Goal: Transaction & Acquisition: Download file/media

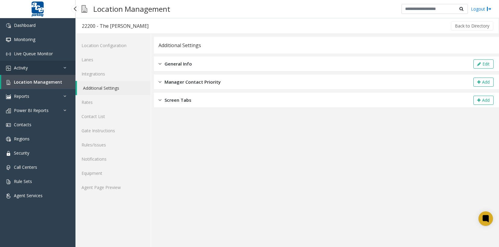
click at [22, 66] on span "Activity" at bounding box center [21, 68] width 14 height 6
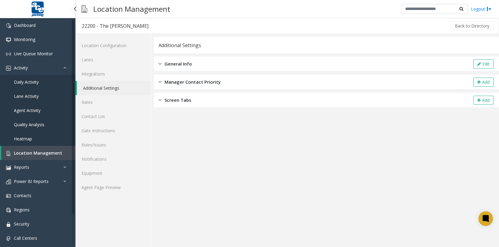
click at [22, 81] on span "Daily Activity" at bounding box center [26, 82] width 25 height 6
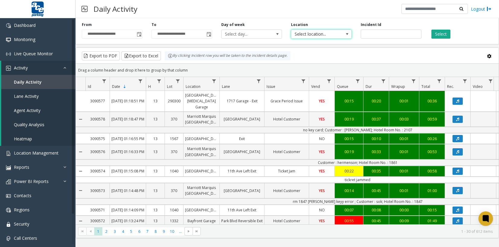
click at [316, 37] on span "Select location..." at bounding box center [315, 34] width 48 height 8
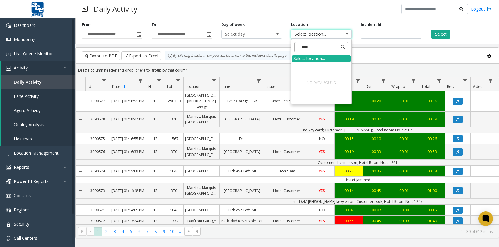
type input "***"
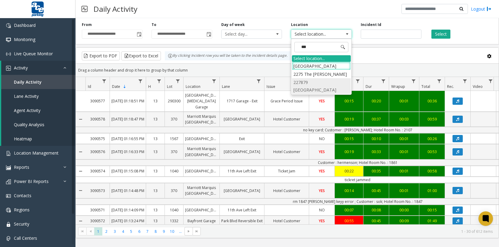
click at [308, 84] on li "227879 [GEOGRAPHIC_DATA]" at bounding box center [321, 86] width 59 height 16
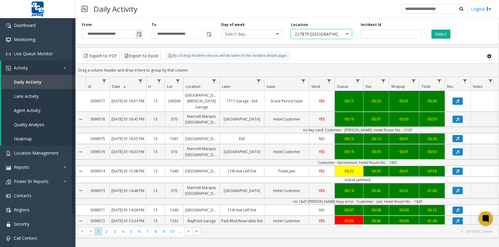
click at [137, 35] on span "Toggle popup" at bounding box center [139, 34] width 5 height 5
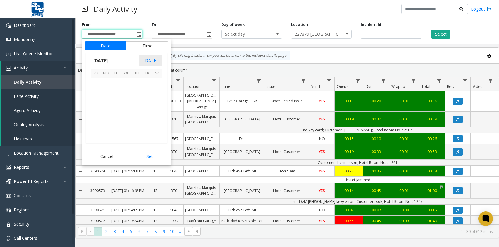
scroll to position [108364, 0]
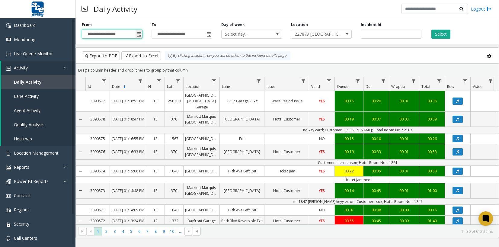
click at [97, 31] on input "**********" at bounding box center [112, 34] width 60 height 8
click at [139, 34] on span "Toggle popup" at bounding box center [139, 34] width 5 height 5
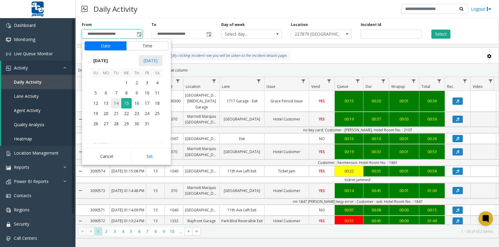
click at [117, 103] on span "14" at bounding box center [116, 103] width 10 height 10
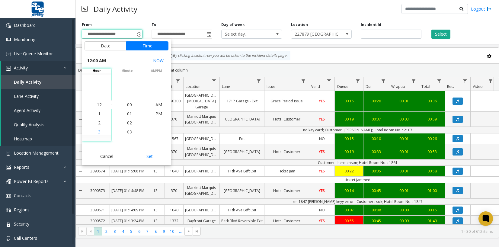
click at [98, 130] on span "3" at bounding box center [99, 132] width 2 height 6
click at [127, 105] on span "00" at bounding box center [129, 105] width 5 height 6
click at [156, 115] on span "PM" at bounding box center [158, 114] width 7 height 6
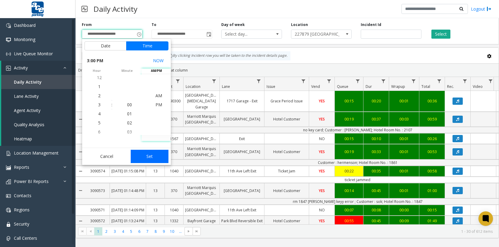
click at [154, 154] on button "Set" at bounding box center [150, 156] width 38 height 13
type input "**********"
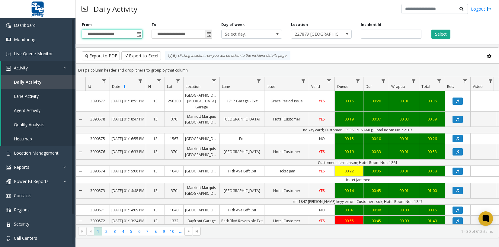
click at [208, 34] on span "Toggle popup" at bounding box center [208, 34] width 5 height 5
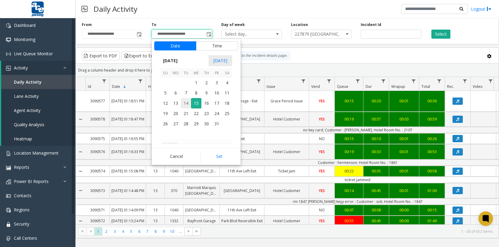
click at [186, 104] on span "14" at bounding box center [186, 103] width 10 height 10
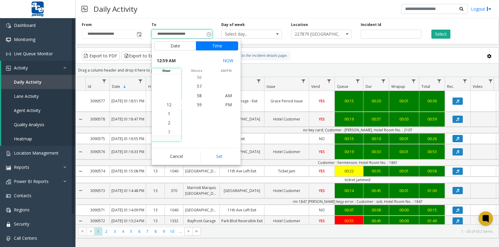
scroll to position [0, 0]
click at [168, 131] on li "3" at bounding box center [168, 131] width 21 height 9
click at [197, 86] on span "30" at bounding box center [199, 86] width 5 height 6
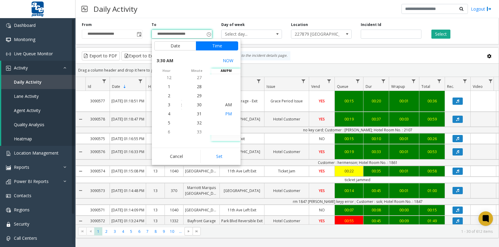
click at [227, 115] on span "PM" at bounding box center [228, 114] width 7 height 6
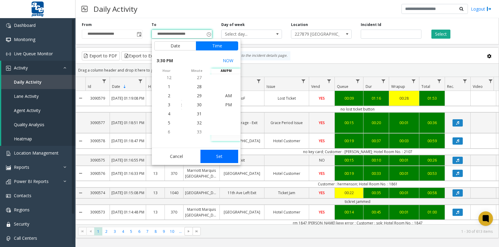
click at [220, 154] on button "Set" at bounding box center [219, 156] width 38 height 13
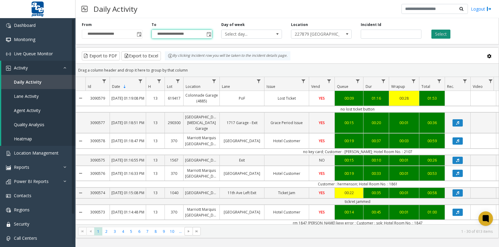
click at [438, 37] on button "Select" at bounding box center [440, 34] width 19 height 9
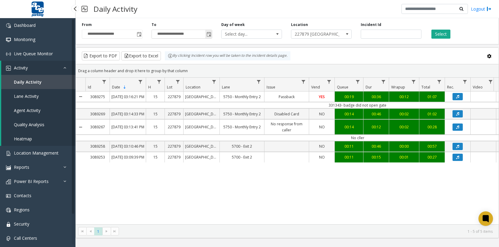
click at [209, 35] on span "Toggle popup" at bounding box center [208, 34] width 5 height 5
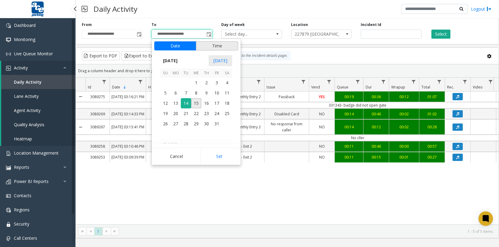
click at [221, 47] on button "Time" at bounding box center [217, 45] width 42 height 9
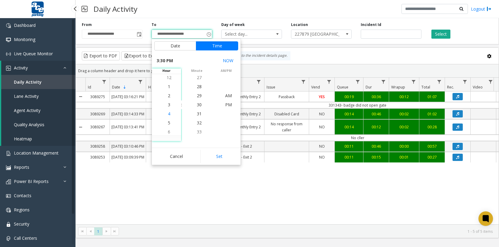
click at [168, 114] on span "4" at bounding box center [169, 114] width 2 height 6
click at [197, 105] on span "00" at bounding box center [199, 105] width 5 height 6
click at [225, 106] on span "PM" at bounding box center [228, 105] width 7 height 6
click at [227, 154] on button "Set" at bounding box center [219, 156] width 38 height 13
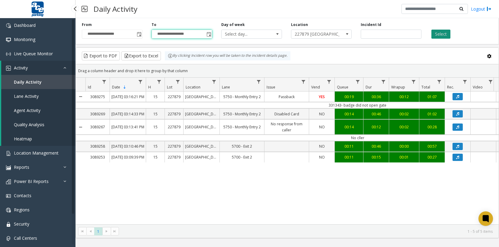
click at [443, 35] on button "Select" at bounding box center [440, 34] width 19 height 9
click at [482, 29] on div "Select" at bounding box center [461, 30] width 70 height 17
click at [444, 34] on button "Select" at bounding box center [440, 34] width 19 height 9
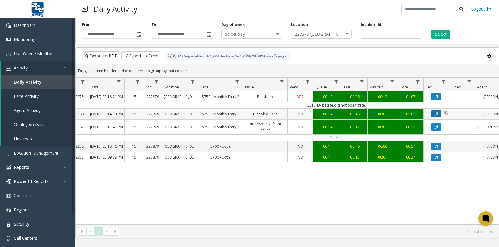
click at [434, 117] on button "Data table" at bounding box center [436, 113] width 10 height 7
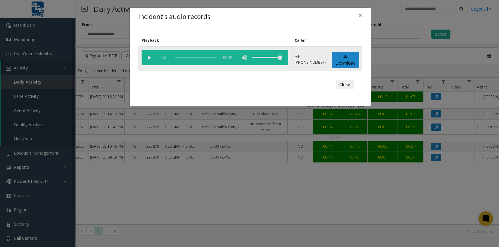
click at [149, 56] on vg-play-pause at bounding box center [149, 57] width 15 height 15
click at [149, 59] on vg-play-pause at bounding box center [149, 57] width 15 height 15
click at [151, 56] on vg-play-pause at bounding box center [149, 57] width 15 height 15
click at [149, 56] on vg-play-pause at bounding box center [149, 57] width 15 height 15
click at [149, 57] on vg-play-pause at bounding box center [149, 57] width 15 height 15
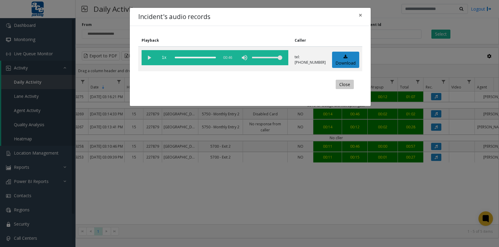
click at [343, 84] on button "Close" at bounding box center [345, 85] width 18 height 10
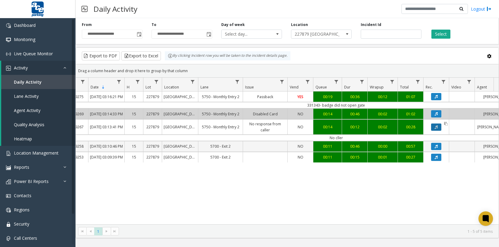
click at [437, 129] on icon "Data table" at bounding box center [435, 127] width 3 height 4
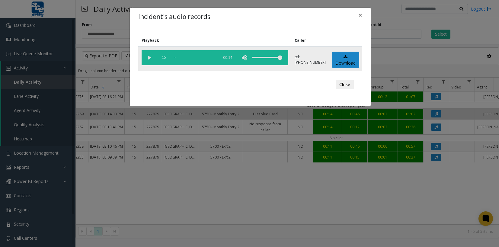
click at [151, 58] on vg-play-pause at bounding box center [149, 57] width 15 height 15
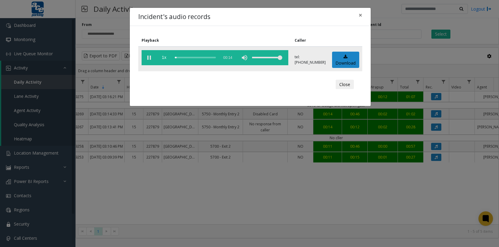
click at [177, 57] on div "scrub bar" at bounding box center [195, 57] width 41 height 15
drag, startPoint x: 182, startPoint y: 57, endPoint x: 186, endPoint y: 58, distance: 4.0
click at [182, 57] on div "scrub bar" at bounding box center [195, 57] width 41 height 15
drag, startPoint x: 189, startPoint y: 58, endPoint x: 194, endPoint y: 58, distance: 4.8
click at [190, 58] on div "scrub bar" at bounding box center [195, 57] width 41 height 15
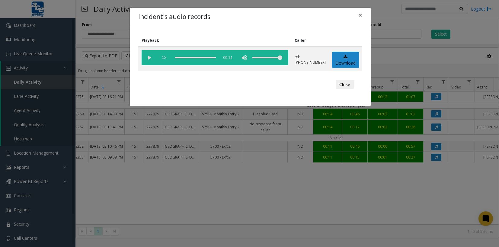
click at [327, 136] on div "Incident's audio records × Playback Caller 1x 00:14 tel:[PHONE_NUMBER] Download…" at bounding box center [249, 123] width 499 height 247
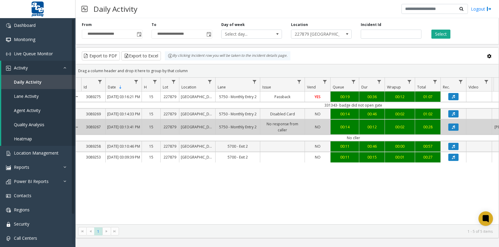
scroll to position [0, 2]
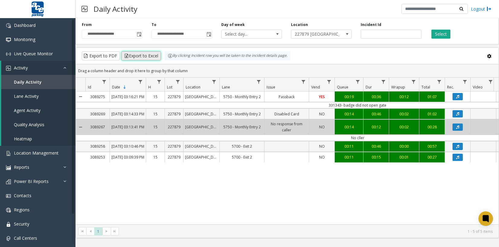
click at [138, 57] on button "Export to Excel" at bounding box center [141, 55] width 40 height 9
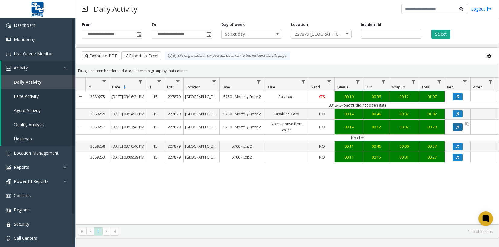
click at [459, 131] on button "Data table" at bounding box center [457, 126] width 10 height 7
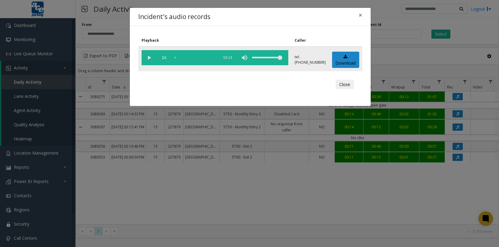
click at [145, 56] on vg-play-pause at bounding box center [149, 57] width 15 height 15
click at [398, 62] on div "Incident's audio records × Playback Caller 1x 00:14 tel:[PHONE_NUMBER] Download…" at bounding box center [249, 123] width 499 height 247
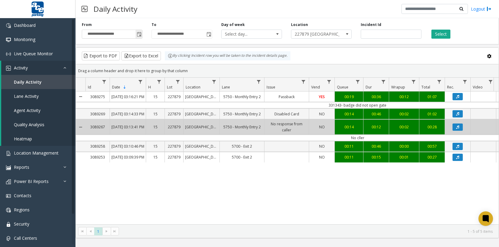
click at [139, 35] on span "Toggle popup" at bounding box center [139, 34] width 5 height 5
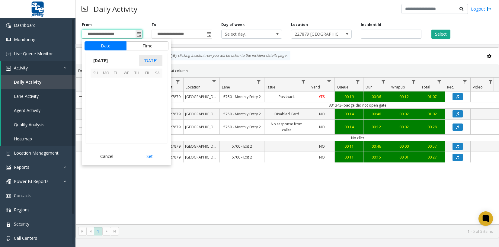
scroll to position [9, 0]
click at [195, 198] on div "3089275 [DATE] 03:16:21 PM 15 227879 [GEOGRAPHIC_DATA] 5750 - Monthly Entry 2 P…" at bounding box center [287, 157] width 423 height 133
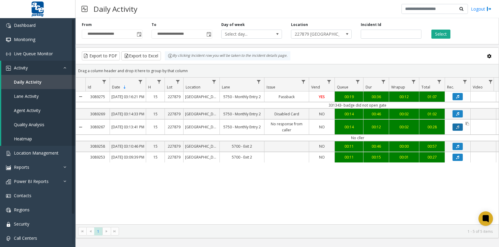
click at [460, 131] on button "Data table" at bounding box center [457, 126] width 10 height 7
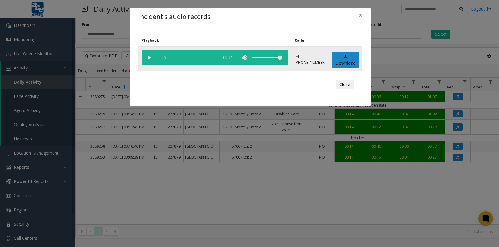
click at [148, 55] on vg-play-pause at bounding box center [149, 57] width 15 height 15
click at [345, 86] on button "Close" at bounding box center [345, 85] width 18 height 10
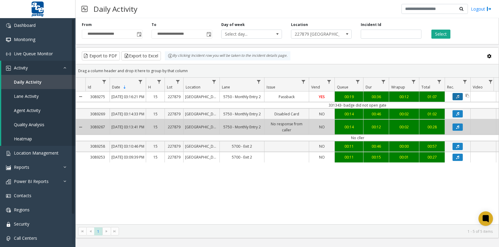
click at [458, 98] on icon "Data table" at bounding box center [457, 97] width 3 height 4
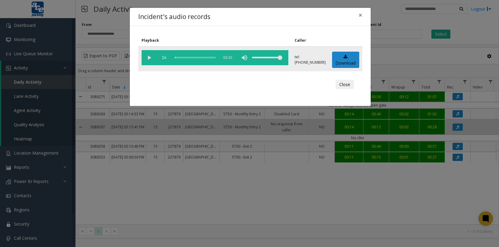
click at [150, 57] on vg-play-pause at bounding box center [149, 57] width 15 height 15
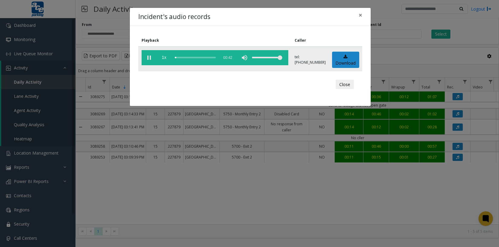
click at [182, 58] on div "scrub bar" at bounding box center [195, 57] width 41 height 15
click at [361, 17] on span "×" at bounding box center [360, 15] width 4 height 8
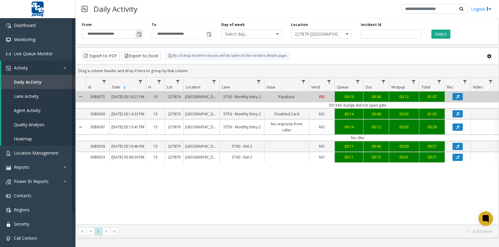
click at [138, 35] on span "Toggle popup" at bounding box center [139, 34] width 5 height 5
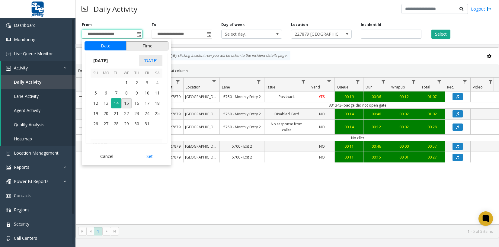
click at [143, 48] on button "Time" at bounding box center [147, 45] width 42 height 9
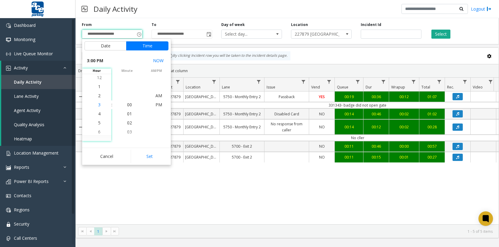
click at [98, 104] on span "3" at bounding box center [99, 105] width 2 height 6
click at [130, 104] on li "00" at bounding box center [129, 104] width 21 height 9
click at [158, 105] on span "PM" at bounding box center [158, 105] width 7 height 6
click at [206, 35] on span "Toggle popup" at bounding box center [208, 34] width 5 height 5
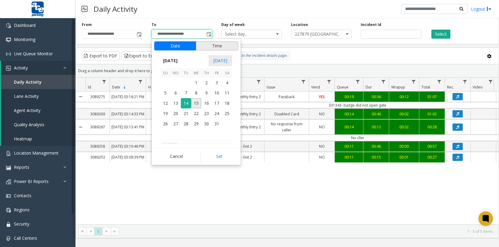
click at [219, 45] on button "Time" at bounding box center [217, 45] width 42 height 9
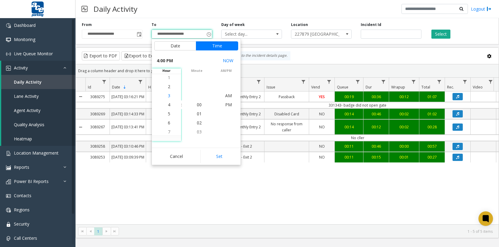
click at [168, 95] on li "3" at bounding box center [168, 95] width 21 height 9
click at [197, 85] on span "38" at bounding box center [199, 86] width 5 height 6
click at [226, 104] on span "PM" at bounding box center [228, 105] width 7 height 6
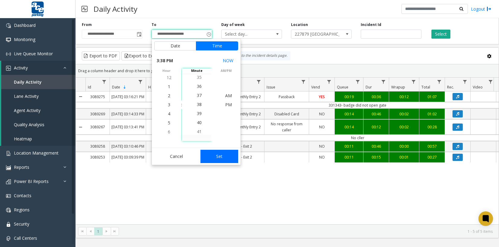
click at [215, 154] on button "Set" at bounding box center [219, 156] width 38 height 13
type input "**********"
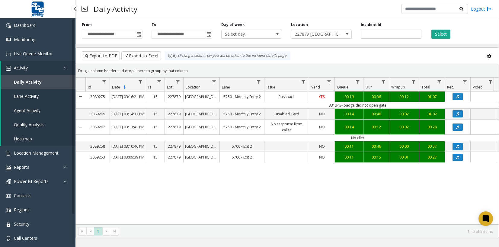
click at [27, 111] on span "Agent Activity" at bounding box center [27, 110] width 27 height 6
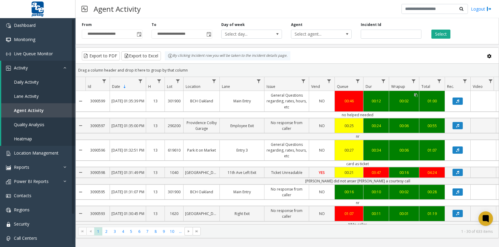
drag, startPoint x: 479, startPoint y: 30, endPoint x: 391, endPoint y: 104, distance: 115.4
click at [479, 30] on div "Select" at bounding box center [461, 30] width 70 height 17
click at [140, 33] on span "Toggle popup" at bounding box center [139, 34] width 5 height 5
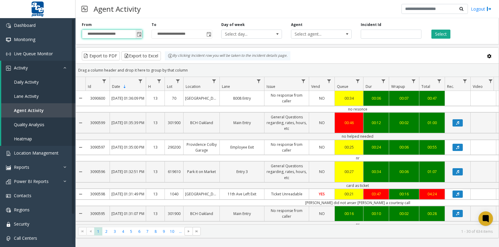
click at [138, 33] on span "Toggle popup" at bounding box center [139, 34] width 5 height 5
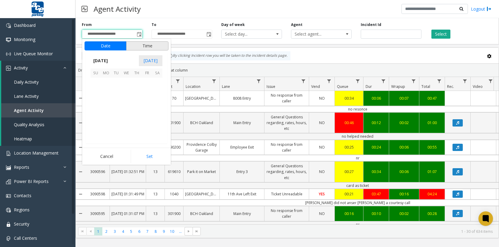
scroll to position [108364, 0]
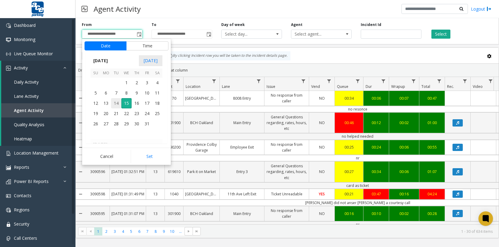
click at [116, 104] on span "14" at bounding box center [116, 103] width 10 height 10
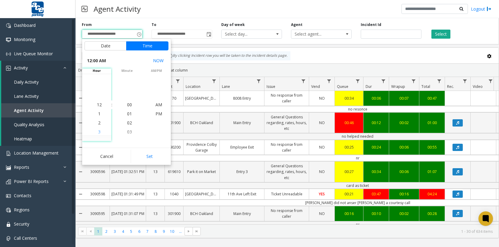
click at [98, 132] on span "3" at bounding box center [99, 132] width 2 height 6
click at [128, 103] on span "00" at bounding box center [129, 105] width 5 height 6
drag, startPoint x: 154, startPoint y: 113, endPoint x: 161, endPoint y: 104, distance: 11.1
click at [155, 113] on span "PM" at bounding box center [158, 114] width 7 height 6
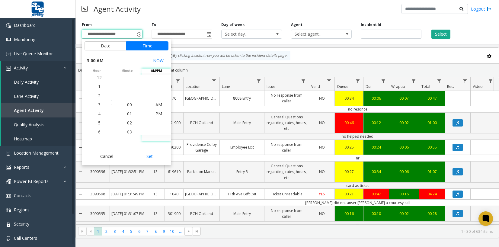
scroll to position [9, 0]
click at [208, 35] on span "Toggle popup" at bounding box center [208, 34] width 5 height 5
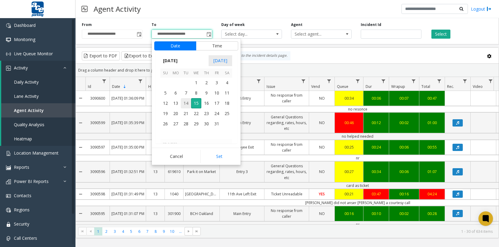
click at [183, 103] on span "14" at bounding box center [186, 103] width 10 height 10
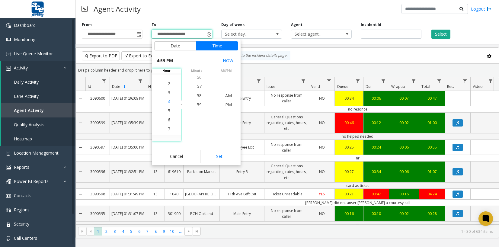
scroll to position [145, 0]
click at [168, 105] on span "4" at bounding box center [169, 105] width 2 height 6
click at [198, 78] on span "02" at bounding box center [199, 78] width 5 height 6
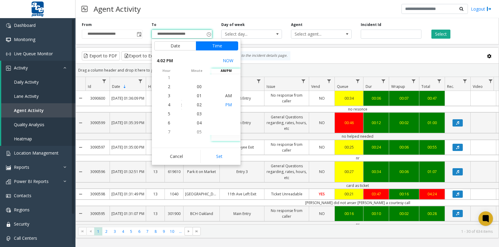
click at [228, 105] on span "PM" at bounding box center [228, 105] width 7 height 6
click at [216, 156] on button "Set" at bounding box center [219, 156] width 38 height 13
type input "**********"
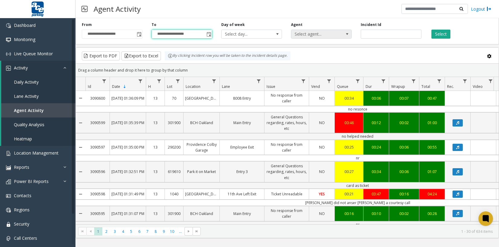
click at [344, 34] on span at bounding box center [347, 34] width 8 height 8
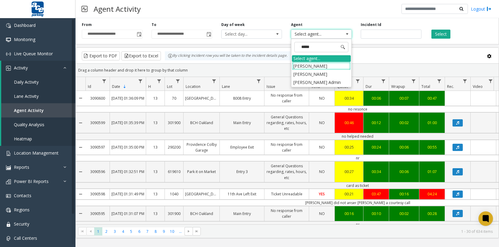
type input "******"
click at [332, 82] on li "[PERSON_NAME] Admin" at bounding box center [321, 82] width 59 height 8
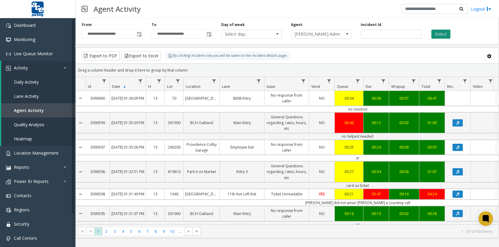
click at [438, 34] on button "Select" at bounding box center [440, 34] width 19 height 9
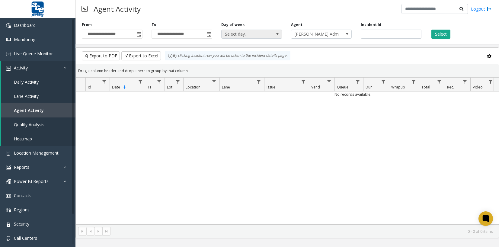
click at [277, 33] on span at bounding box center [277, 34] width 5 height 5
click at [124, 43] on div "**********" at bounding box center [286, 30] width 423 height 29
click at [139, 35] on span "Toggle popup" at bounding box center [139, 34] width 5 height 5
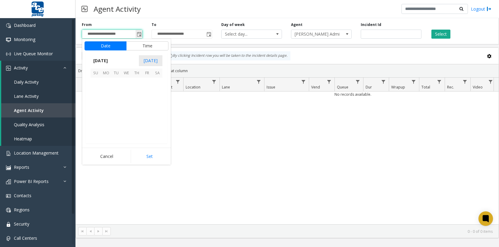
scroll to position [108364, 0]
click at [117, 103] on span "14" at bounding box center [116, 103] width 10 height 10
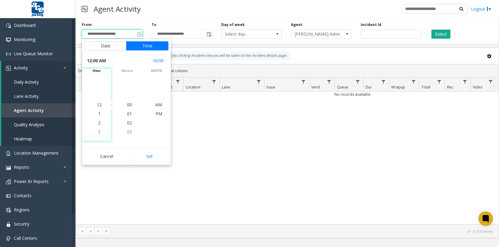
drag, startPoint x: 96, startPoint y: 132, endPoint x: 108, endPoint y: 126, distance: 13.7
click at [98, 132] on span "3" at bounding box center [99, 132] width 2 height 6
click at [129, 105] on span "00" at bounding box center [129, 105] width 5 height 6
click at [157, 114] on span "PM" at bounding box center [158, 114] width 7 height 6
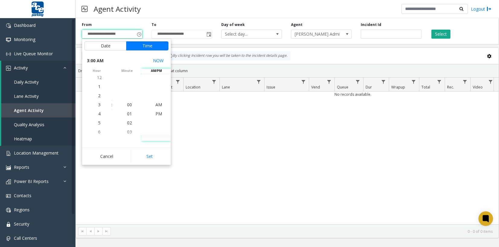
scroll to position [9, 0]
click at [153, 153] on button "Set" at bounding box center [150, 156] width 38 height 13
type input "**********"
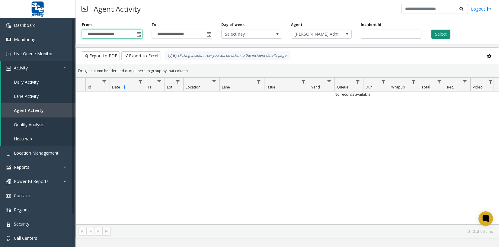
click at [440, 34] on button "Select" at bounding box center [440, 34] width 19 height 9
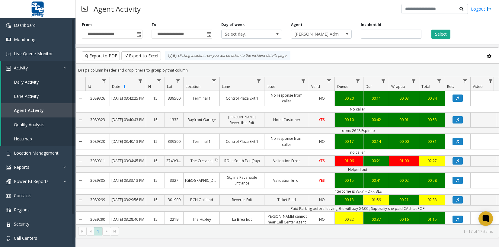
scroll to position [237, 0]
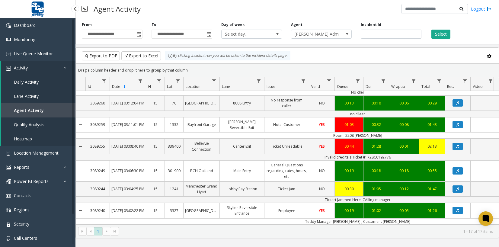
click at [24, 81] on span "Daily Activity" at bounding box center [26, 82] width 25 height 6
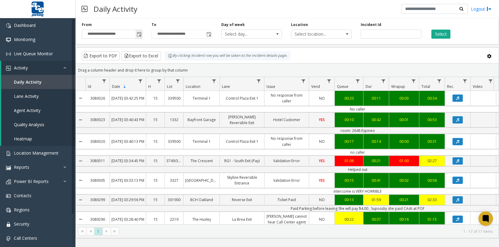
click at [139, 35] on span "Toggle popup" at bounding box center [139, 34] width 5 height 5
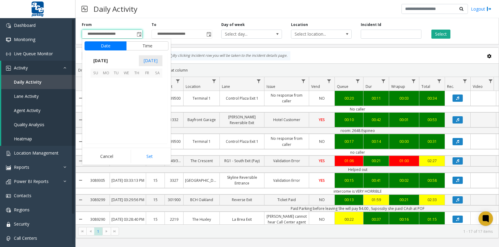
scroll to position [108364, 0]
click at [116, 102] on span "14" at bounding box center [116, 103] width 10 height 10
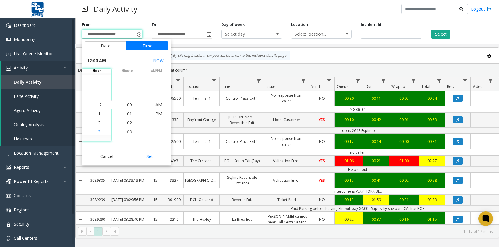
click at [95, 132] on li "3" at bounding box center [99, 131] width 21 height 9
click at [127, 105] on span "00" at bounding box center [129, 105] width 5 height 6
click at [158, 113] on span "PM" at bounding box center [158, 114] width 7 height 6
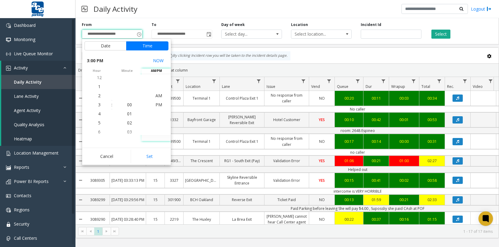
click at [154, 154] on button "Set" at bounding box center [150, 156] width 38 height 13
type input "**********"
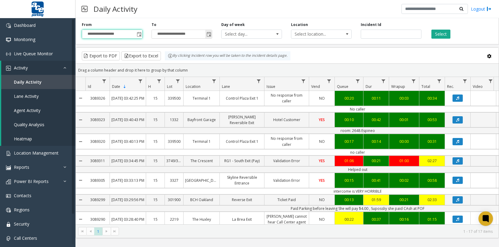
click at [206, 35] on span "Toggle popup" at bounding box center [208, 34] width 7 height 10
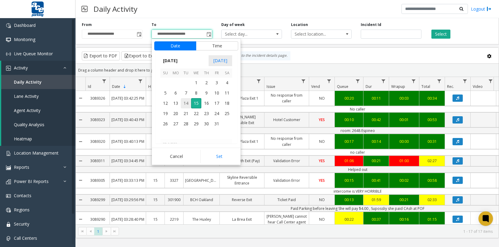
click at [184, 102] on span "14" at bounding box center [186, 103] width 10 height 10
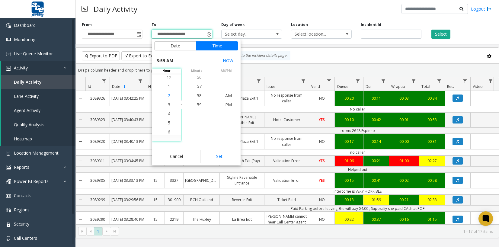
scroll to position [0, 0]
click at [168, 114] on span "4" at bounding box center [169, 114] width 2 height 6
click at [199, 106] on li "00" at bounding box center [199, 104] width 21 height 9
click at [226, 113] on span "PM" at bounding box center [228, 114] width 7 height 6
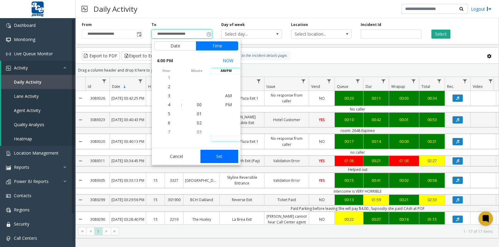
click at [227, 152] on button "Set" at bounding box center [219, 156] width 38 height 13
type input "**********"
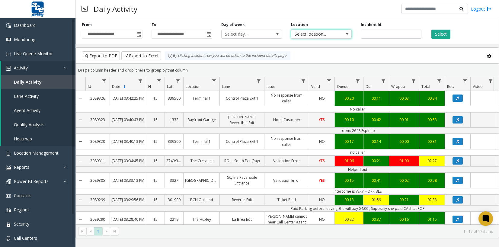
click at [348, 34] on span at bounding box center [347, 34] width 5 height 5
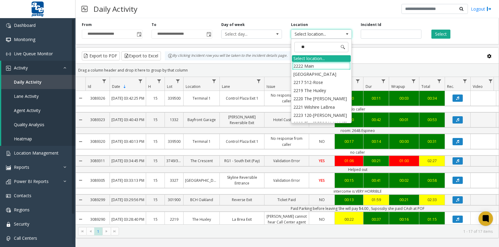
type input "***"
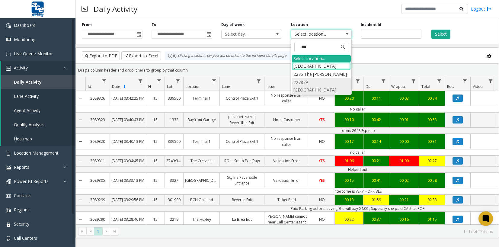
click at [324, 81] on li "227879 [GEOGRAPHIC_DATA]" at bounding box center [321, 86] width 59 height 16
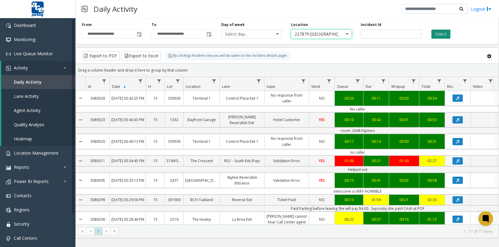
click at [442, 32] on button "Select" at bounding box center [440, 34] width 19 height 9
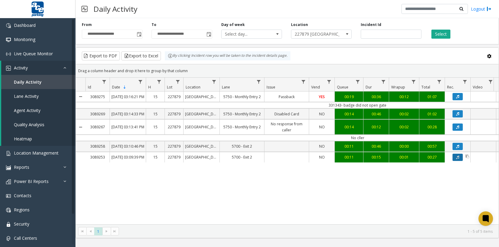
click at [455, 161] on button "Data table" at bounding box center [457, 157] width 10 height 7
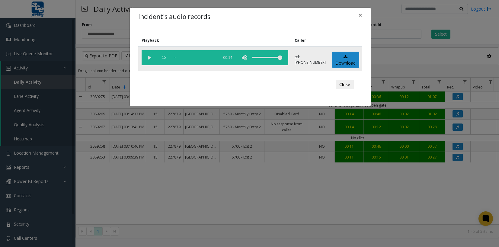
click at [148, 58] on vg-play-pause at bounding box center [149, 57] width 15 height 15
click at [184, 59] on div "scrub bar" at bounding box center [195, 57] width 41 height 15
click at [147, 60] on vg-play-pause at bounding box center [149, 57] width 15 height 15
click at [456, 157] on div "Incident's audio records × Playback Caller 1x 00:14 tel:[PHONE_NUMBER] Download…" at bounding box center [249, 123] width 499 height 247
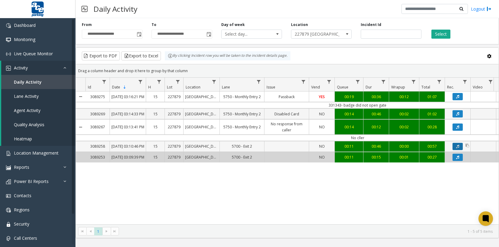
click at [456, 148] on icon "Data table" at bounding box center [457, 147] width 3 height 4
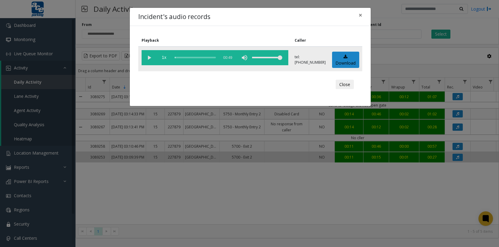
click at [148, 57] on vg-play-pause at bounding box center [149, 57] width 15 height 15
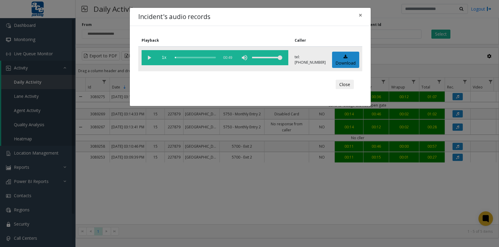
click at [187, 57] on div "scrub bar" at bounding box center [195, 57] width 41 height 15
click at [348, 84] on button "Close" at bounding box center [345, 85] width 18 height 10
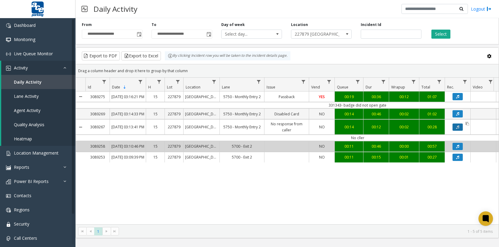
click at [458, 129] on icon "Data table" at bounding box center [457, 127] width 3 height 4
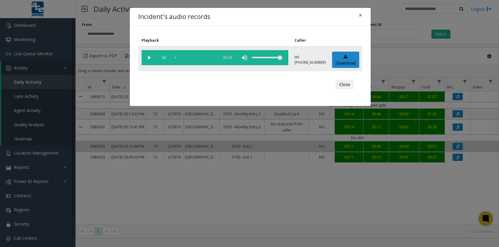
click at [148, 58] on vg-play-pause at bounding box center [149, 57] width 15 height 15
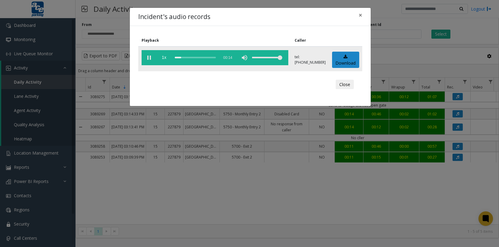
drag, startPoint x: 284, startPoint y: 58, endPoint x: 276, endPoint y: 59, distance: 7.7
click at [277, 59] on vg-controls "1x 00:14" at bounding box center [215, 57] width 147 height 15
drag, startPoint x: 282, startPoint y: 58, endPoint x: 276, endPoint y: 58, distance: 6.3
click at [276, 58] on div "volume level" at bounding box center [267, 57] width 30 height 15
click at [344, 85] on button "Close" at bounding box center [345, 85] width 18 height 10
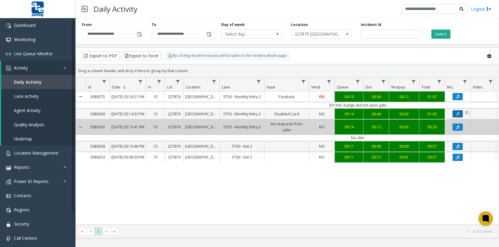
click at [457, 117] on button "Data table" at bounding box center [457, 113] width 10 height 7
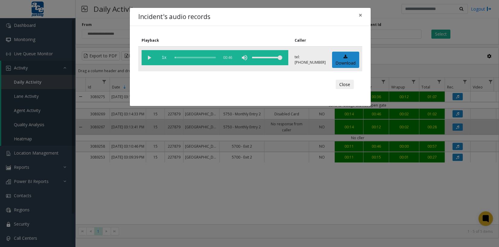
click at [150, 56] on vg-play-pause at bounding box center [149, 57] width 15 height 15
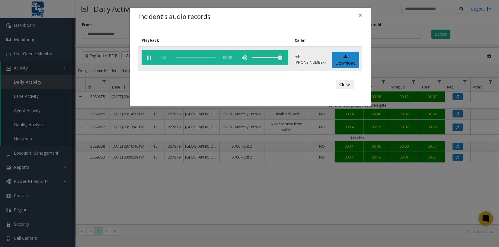
click at [180, 58] on div "scrub bar" at bounding box center [195, 57] width 41 height 15
click at [346, 85] on button "Close" at bounding box center [345, 85] width 18 height 10
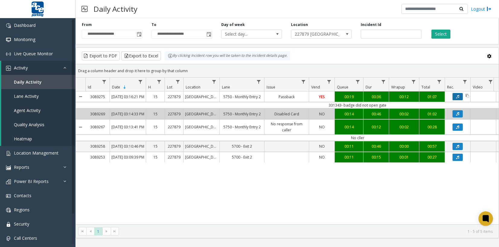
click at [457, 98] on icon "Data table" at bounding box center [457, 97] width 3 height 4
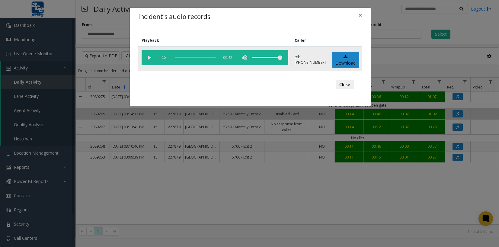
click at [148, 55] on vg-play-pause at bounding box center [149, 57] width 15 height 15
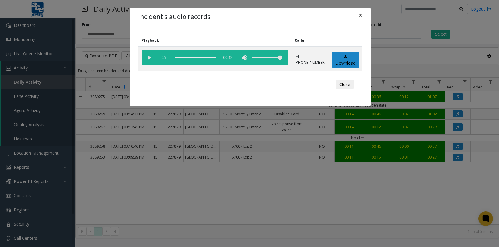
click at [362, 18] on span "×" at bounding box center [360, 15] width 4 height 8
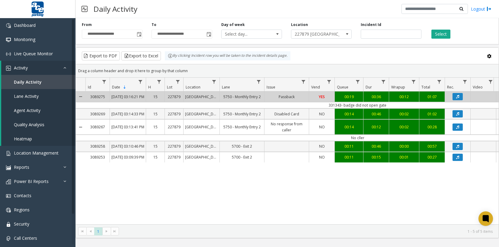
click at [289, 205] on div "3089275 [DATE] 03:16:21 PM 15 227879 [GEOGRAPHIC_DATA] 5750 - Monthly Entry 2 P…" at bounding box center [287, 157] width 423 height 133
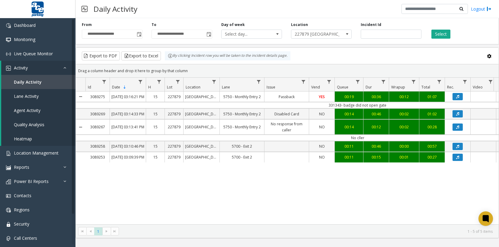
click at [268, 205] on div "3089275 [DATE] 03:16:21 PM 15 227879 [GEOGRAPHIC_DATA] 5750 - Monthly Entry 2 P…" at bounding box center [287, 157] width 423 height 133
click at [267, 205] on div "3089275 [DATE] 03:16:21 PM 15 227879 [GEOGRAPHIC_DATA] 5750 - Monthly Entry 2 P…" at bounding box center [287, 157] width 423 height 133
click at [455, 117] on button "Data table" at bounding box center [457, 113] width 10 height 7
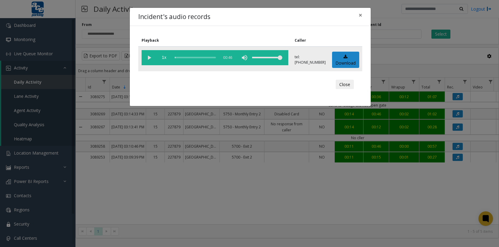
click at [147, 54] on vg-play-pause at bounding box center [149, 57] width 15 height 15
click at [383, 214] on div "Incident's audio records × Playback Caller 1x 00:46 tel:[PHONE_NUMBER] Download…" at bounding box center [249, 123] width 499 height 247
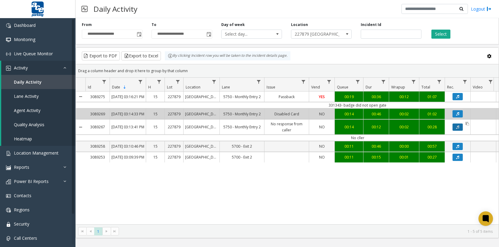
click at [457, 129] on icon "Data table" at bounding box center [457, 127] width 3 height 4
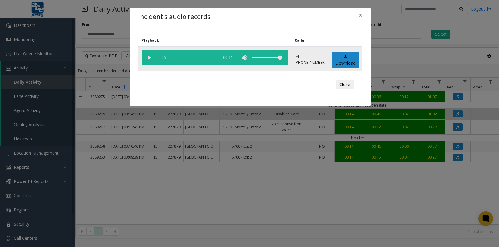
click at [148, 56] on vg-play-pause at bounding box center [149, 57] width 15 height 15
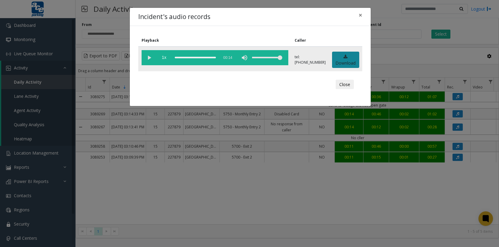
click at [343, 59] on icon at bounding box center [345, 57] width 4 height 4
click at [459, 120] on div "Incident's audio records × Playback Caller 1x 00:14 tel:[PHONE_NUMBER] Download…" at bounding box center [249, 123] width 499 height 247
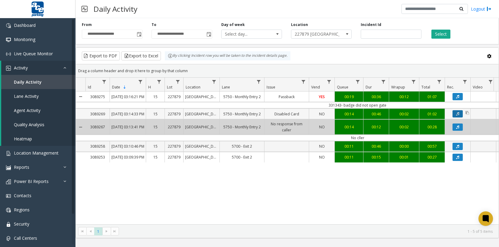
click at [458, 116] on icon "Data table" at bounding box center [457, 114] width 3 height 4
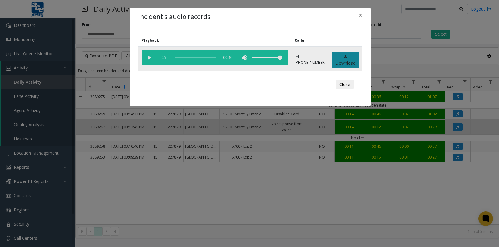
click at [345, 62] on link "Download" at bounding box center [345, 60] width 27 height 17
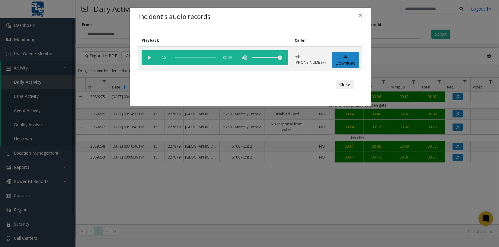
click at [458, 98] on div "Incident's audio records × Playback Caller 1x 00:46 tel:[PHONE_NUMBER] Download…" at bounding box center [249, 123] width 499 height 247
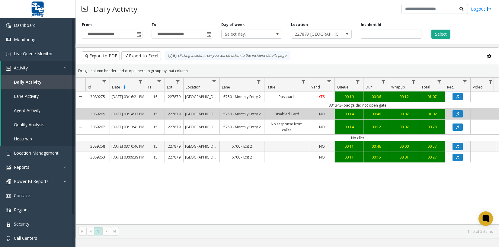
click at [458, 100] on button "Data table" at bounding box center [457, 96] width 10 height 7
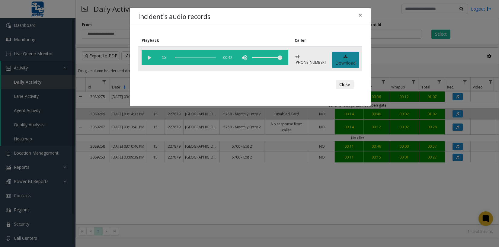
click at [343, 61] on link "Download" at bounding box center [345, 60] width 27 height 17
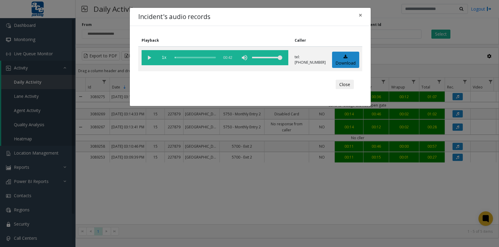
click at [218, 3] on div "Incident's audio records × Playback Caller 1x 00:42 tel:[PHONE_NUMBER] Download…" at bounding box center [249, 123] width 499 height 247
